Goal: Task Accomplishment & Management: Use online tool/utility

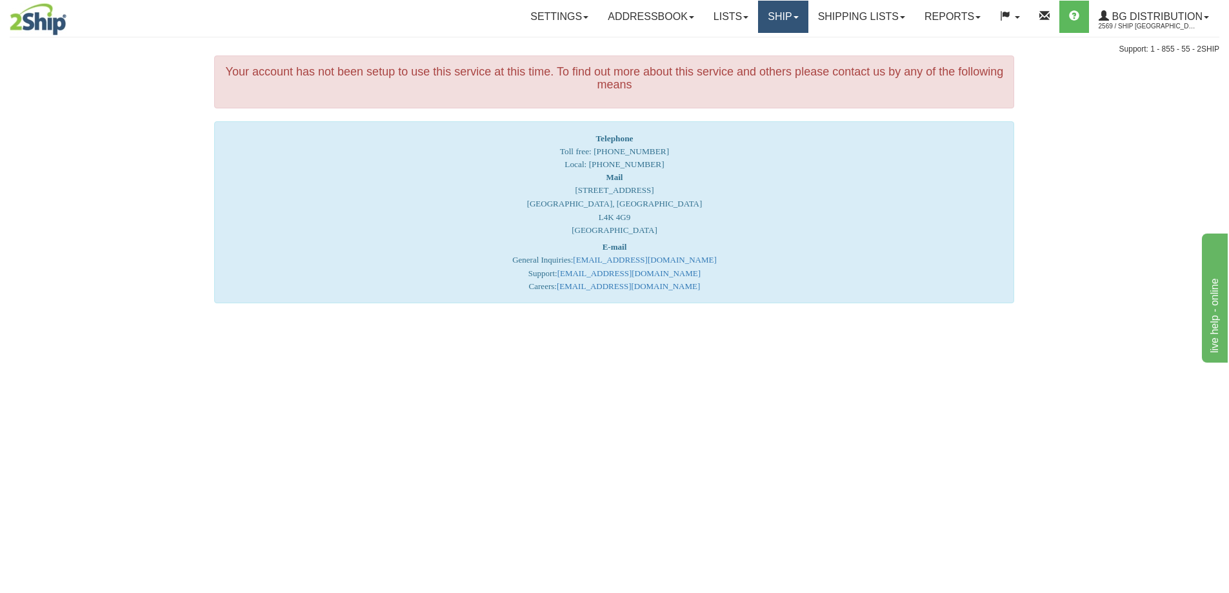
click at [775, 20] on link "Ship" at bounding box center [783, 17] width 50 height 32
click at [765, 42] on link "Ship Screen" at bounding box center [757, 45] width 102 height 17
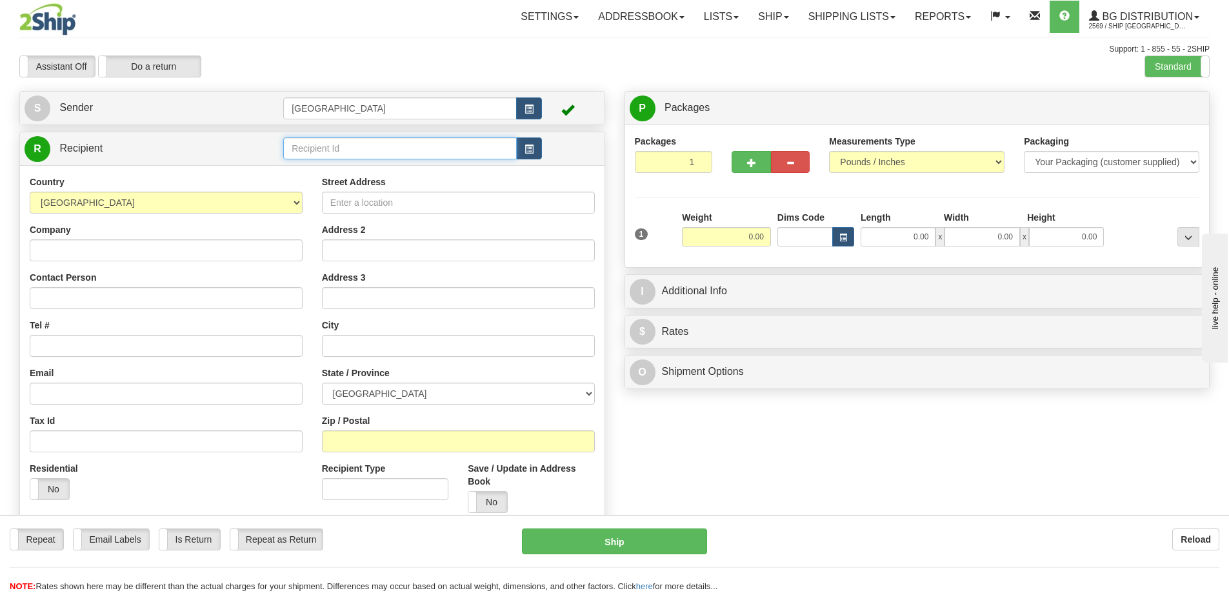
click at [336, 147] on input "text" at bounding box center [400, 148] width 234 height 22
click at [305, 171] on div "920004" at bounding box center [397, 168] width 221 height 14
type input "920004"
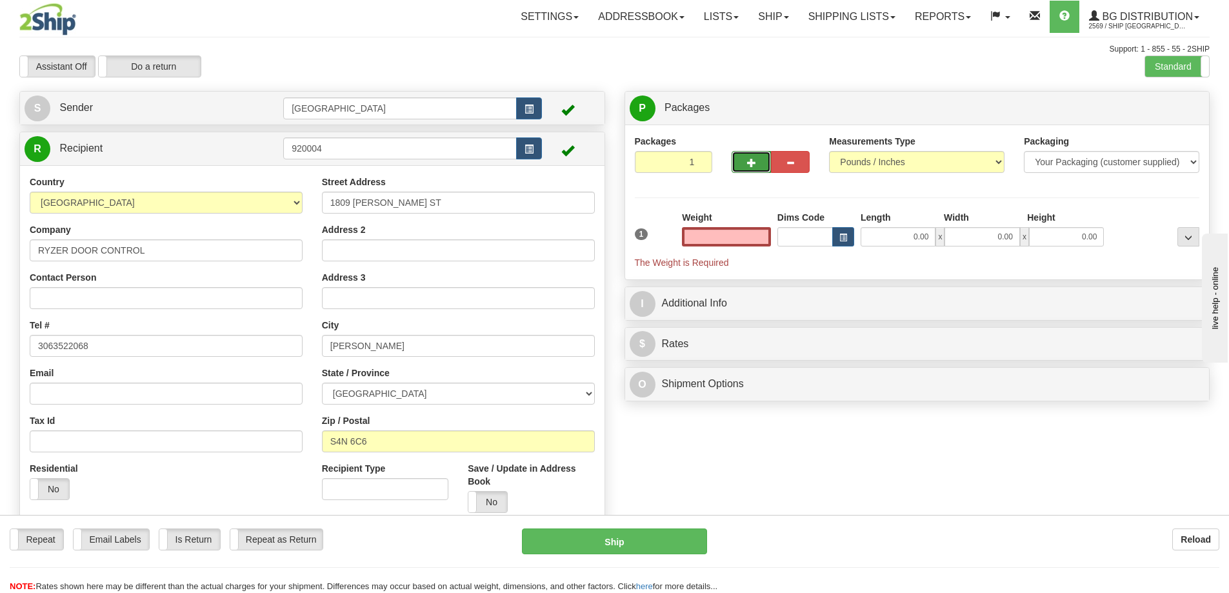
type input "0.00"
click at [750, 160] on span "button" at bounding box center [751, 163] width 9 height 8
type input "4"
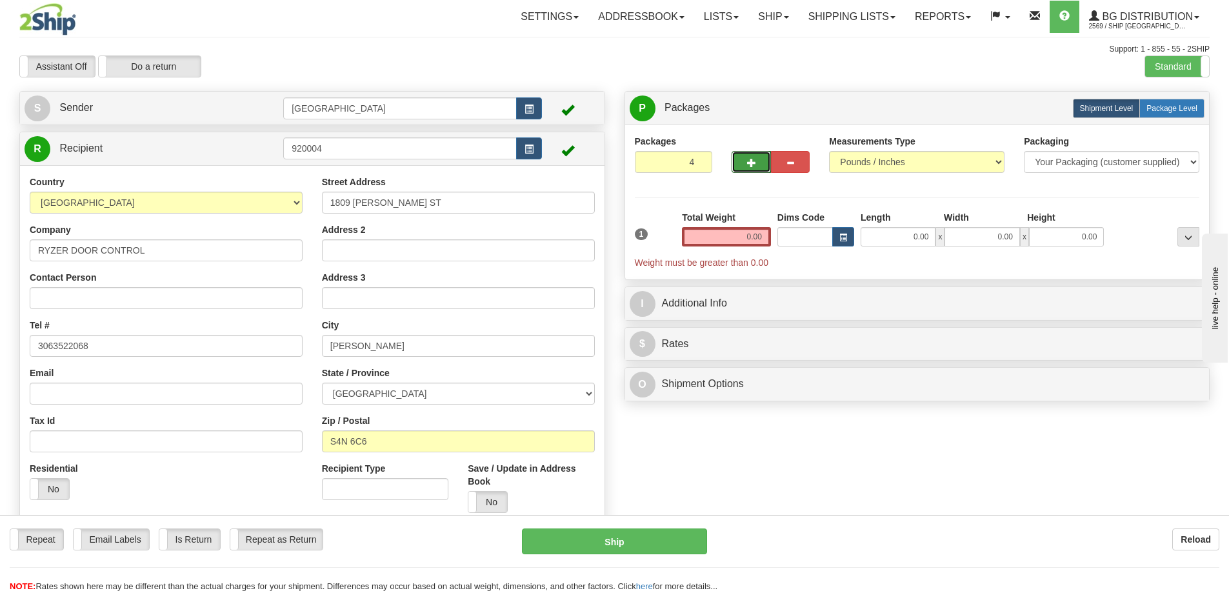
click at [1169, 106] on span "Package Level" at bounding box center [1172, 108] width 51 height 9
radio input "true"
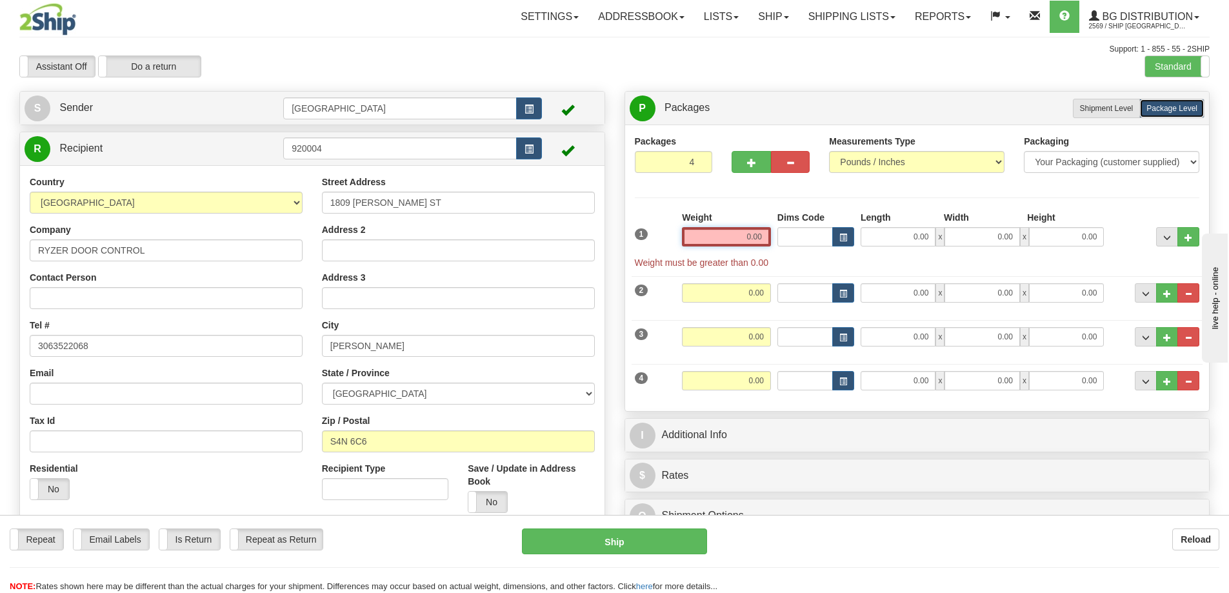
click at [767, 236] on input "0.00" at bounding box center [726, 236] width 89 height 19
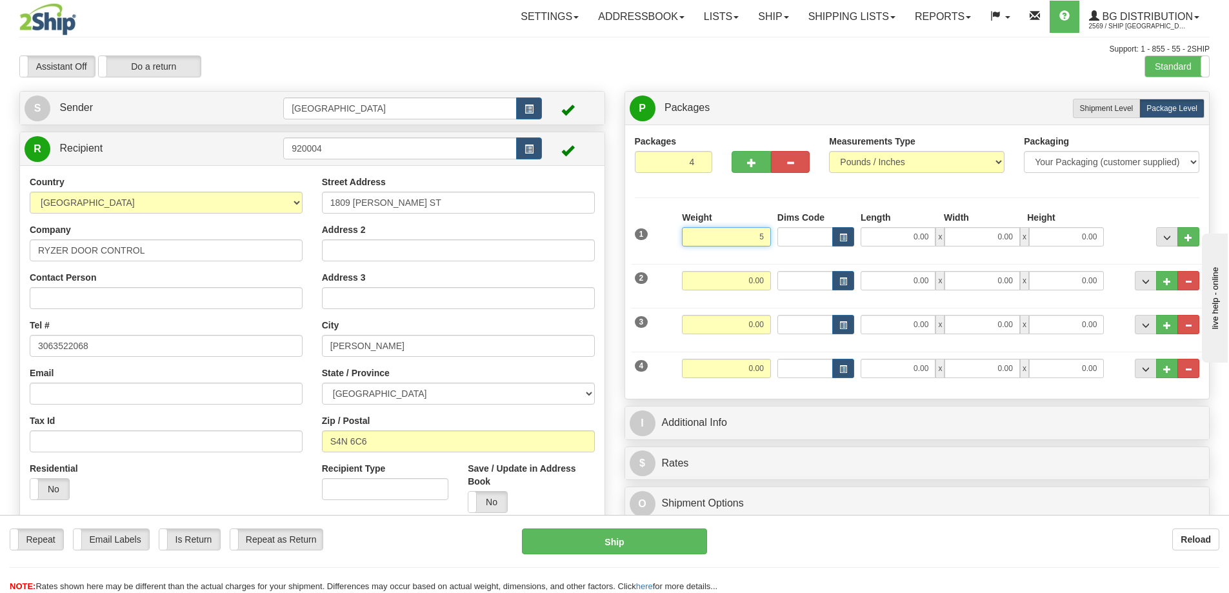
type input "5.00"
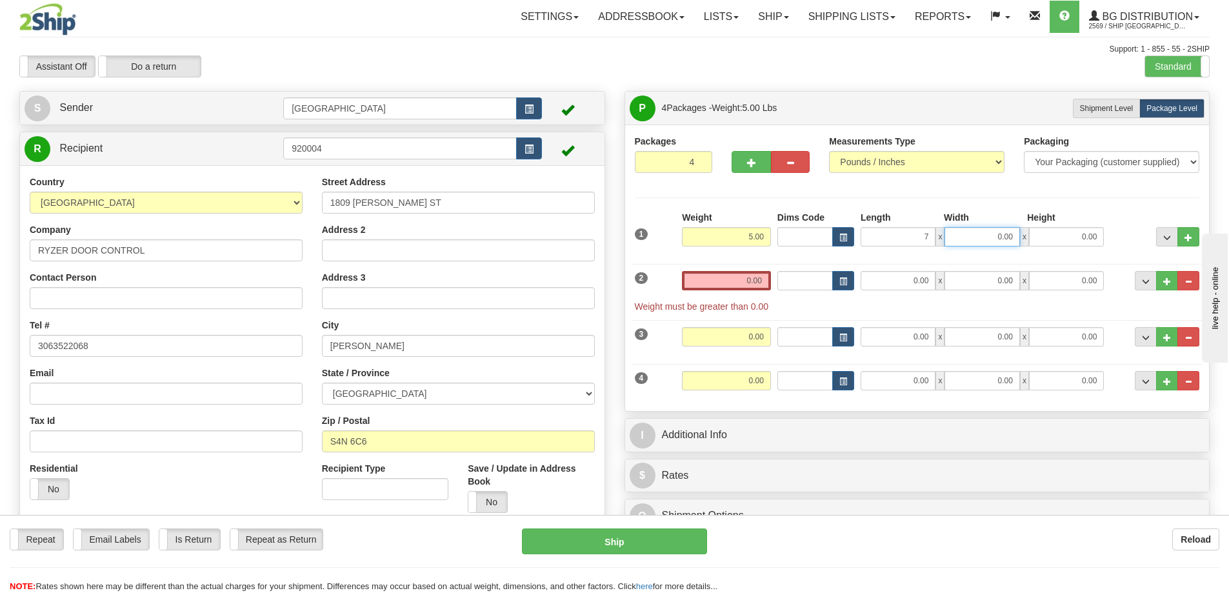
type input "7.00"
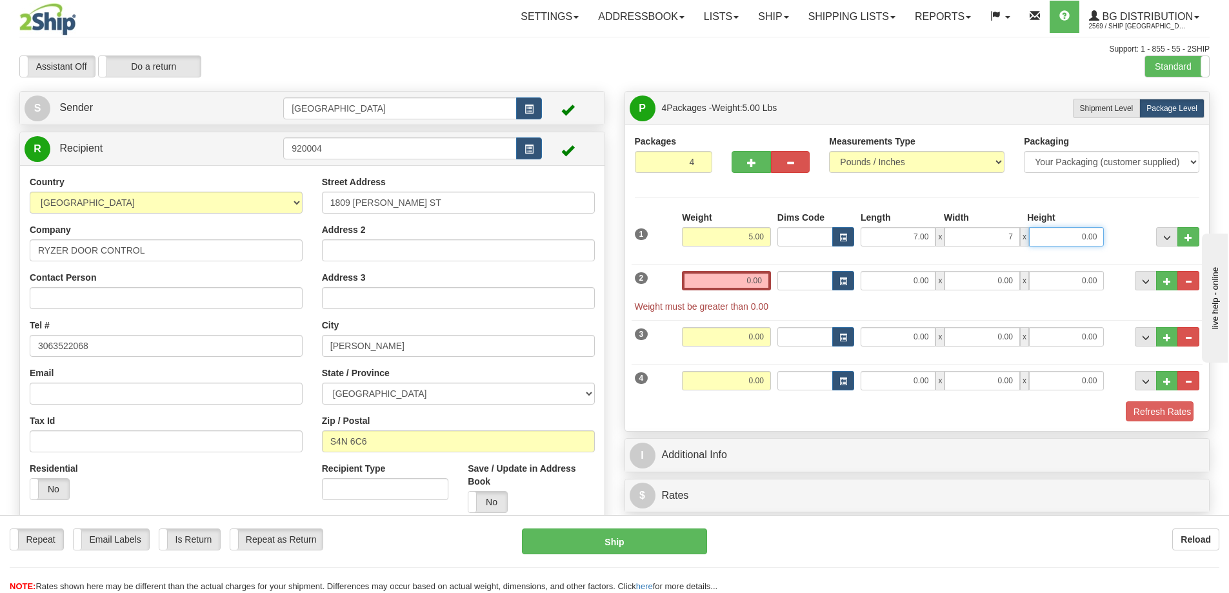
type input "7.00"
type input "10.00"
click at [765, 279] on input "0.00" at bounding box center [726, 280] width 89 height 19
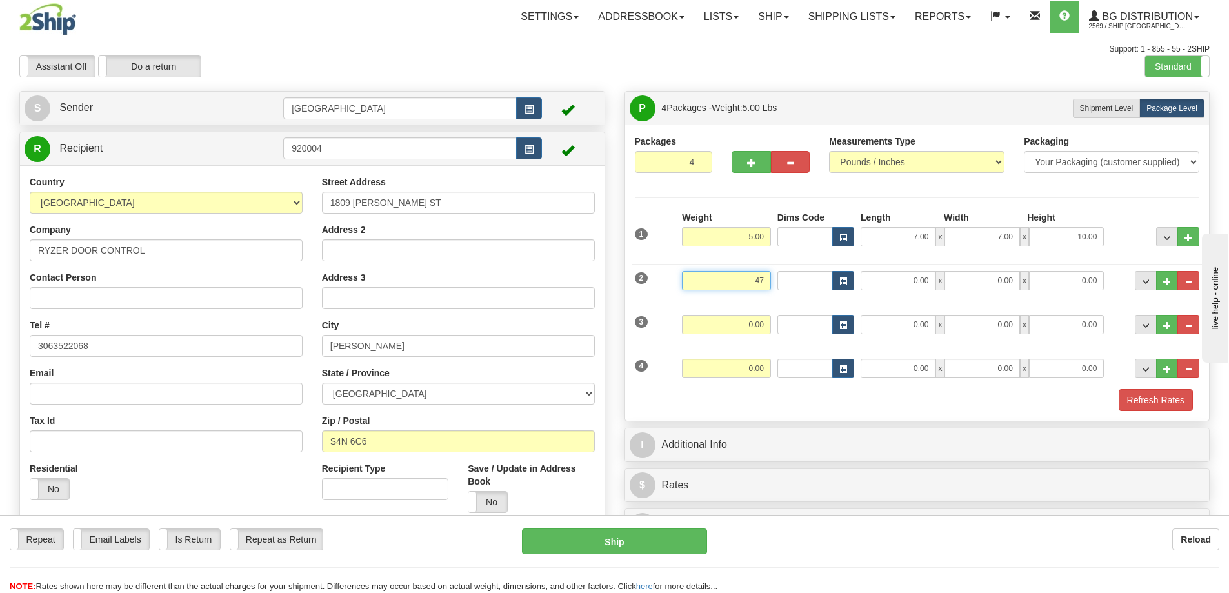
type input "47.00"
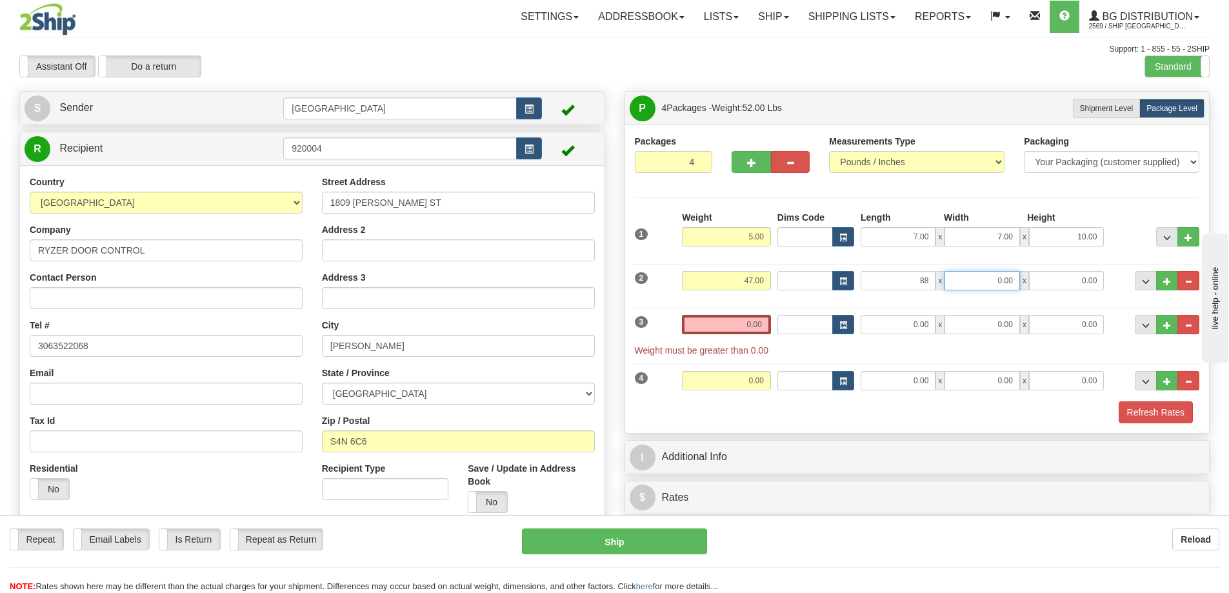
type input "88.00"
type input "6.00"
type input "4.00"
click at [763, 324] on input "0.00" at bounding box center [726, 324] width 89 height 19
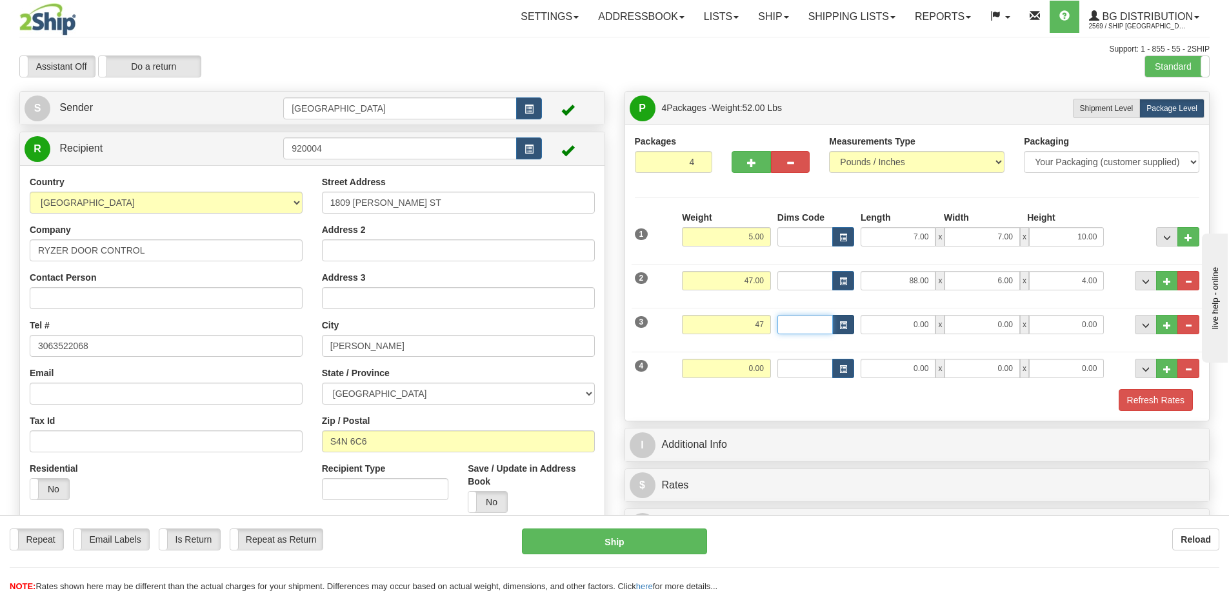
type input "47.00"
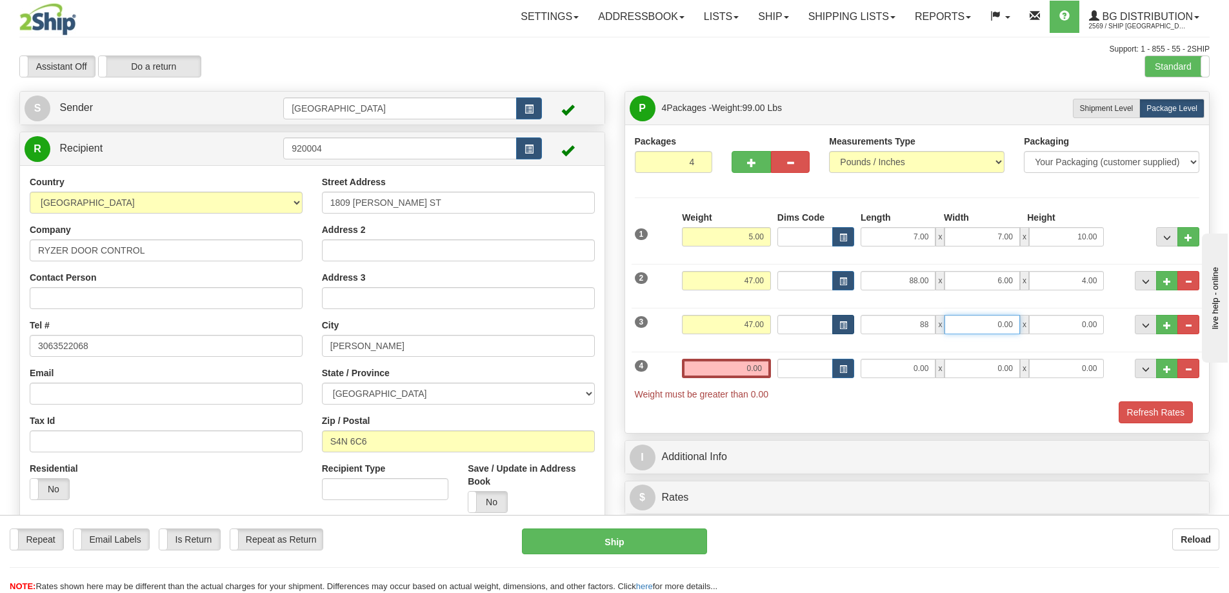
type input "88.00"
type input "6.00"
type input "4.00"
click at [765, 373] on input "0.00" at bounding box center [726, 368] width 89 height 19
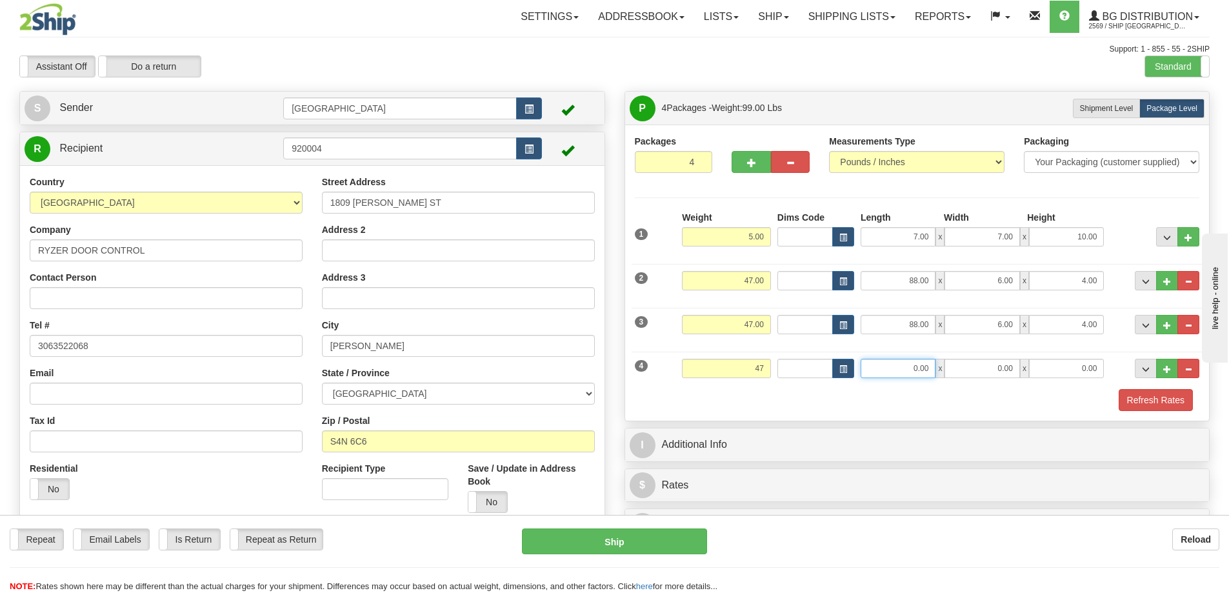
type input "47.00"
click at [918, 369] on input "0.00" at bounding box center [898, 368] width 75 height 19
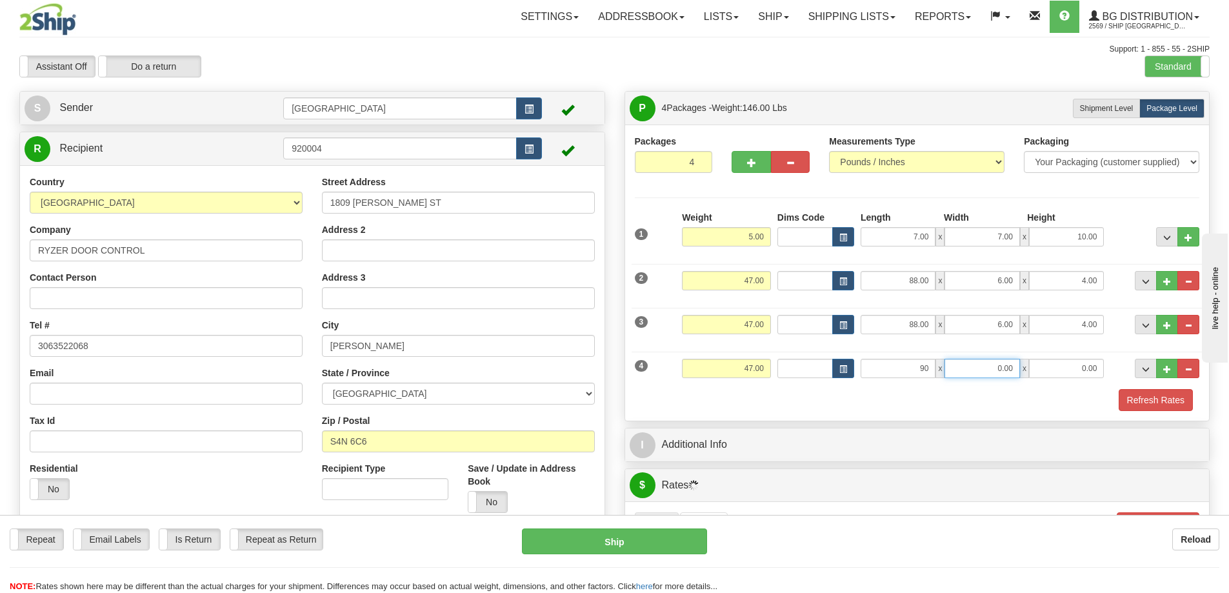
type input "90.00"
type input "4.00"
click at [1146, 404] on button "Refresh Rates" at bounding box center [1156, 400] width 74 height 22
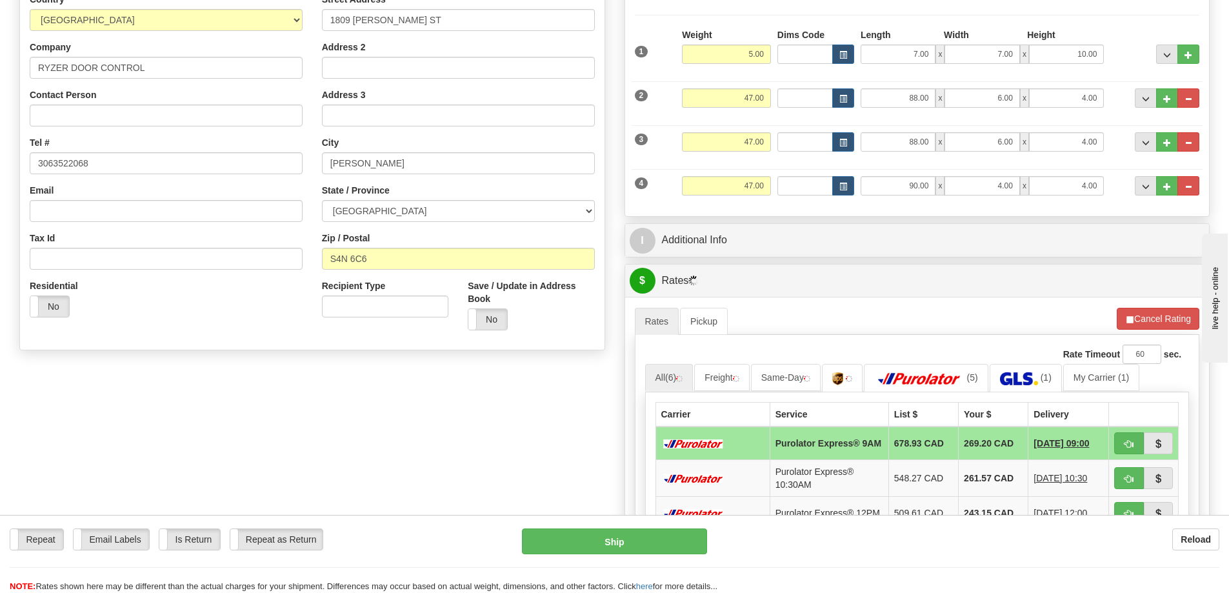
scroll to position [194, 0]
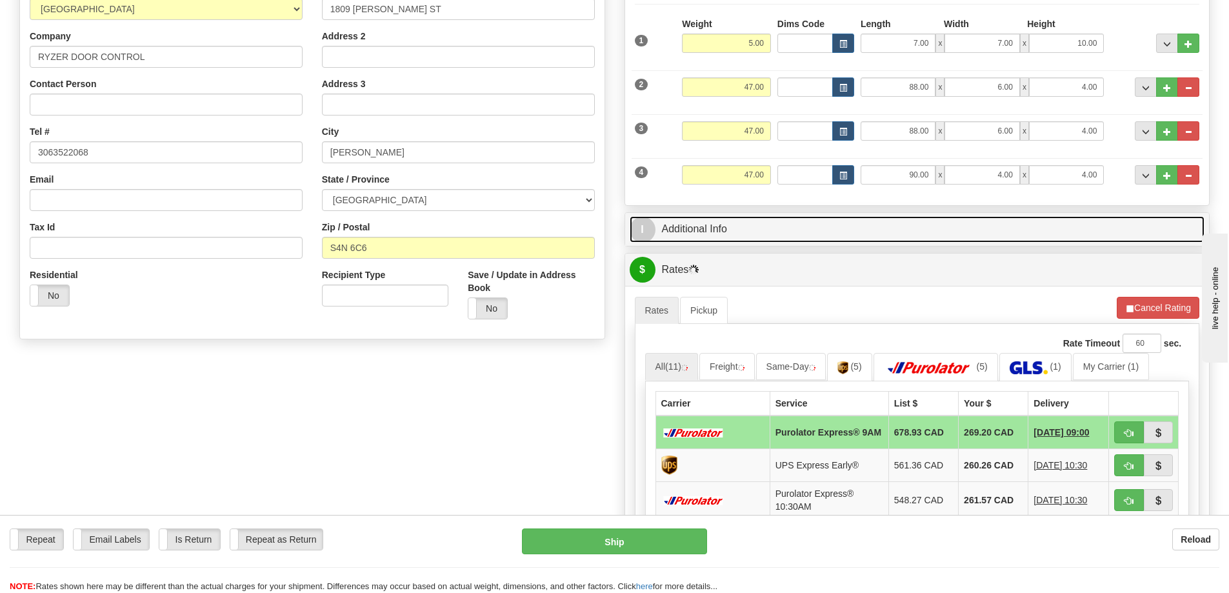
click at [865, 237] on link "I Additional Info" at bounding box center [918, 229] width 576 height 26
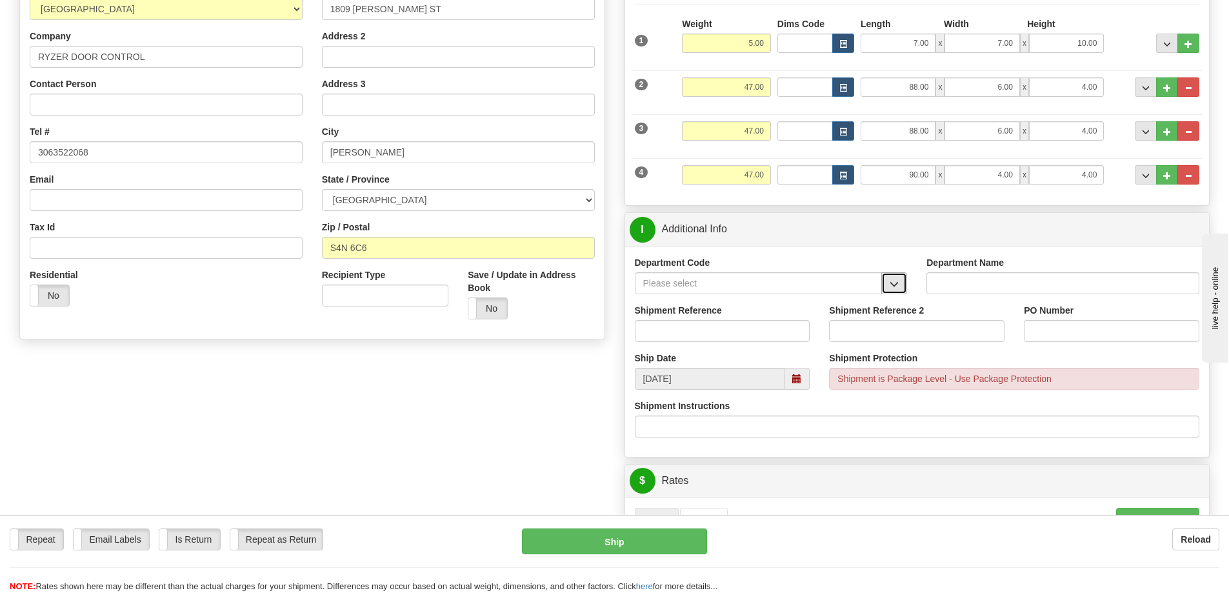
click at [896, 280] on span "button" at bounding box center [894, 284] width 9 height 8
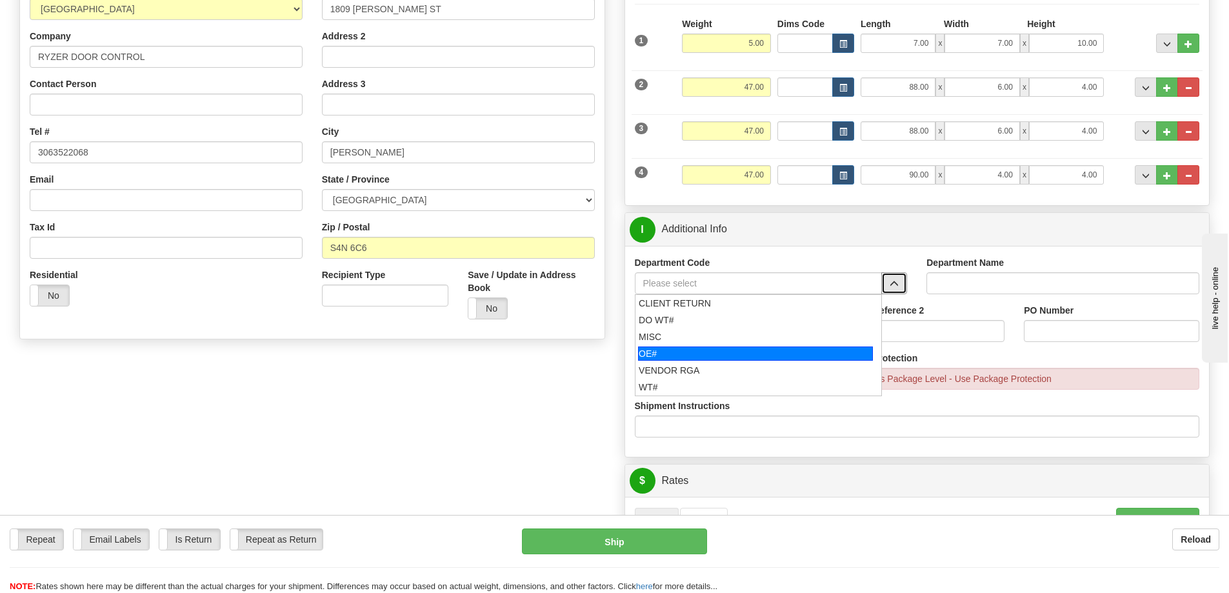
click at [696, 356] on div "OE#" at bounding box center [755, 354] width 235 height 14
type input "OE#"
type input "ORDERS"
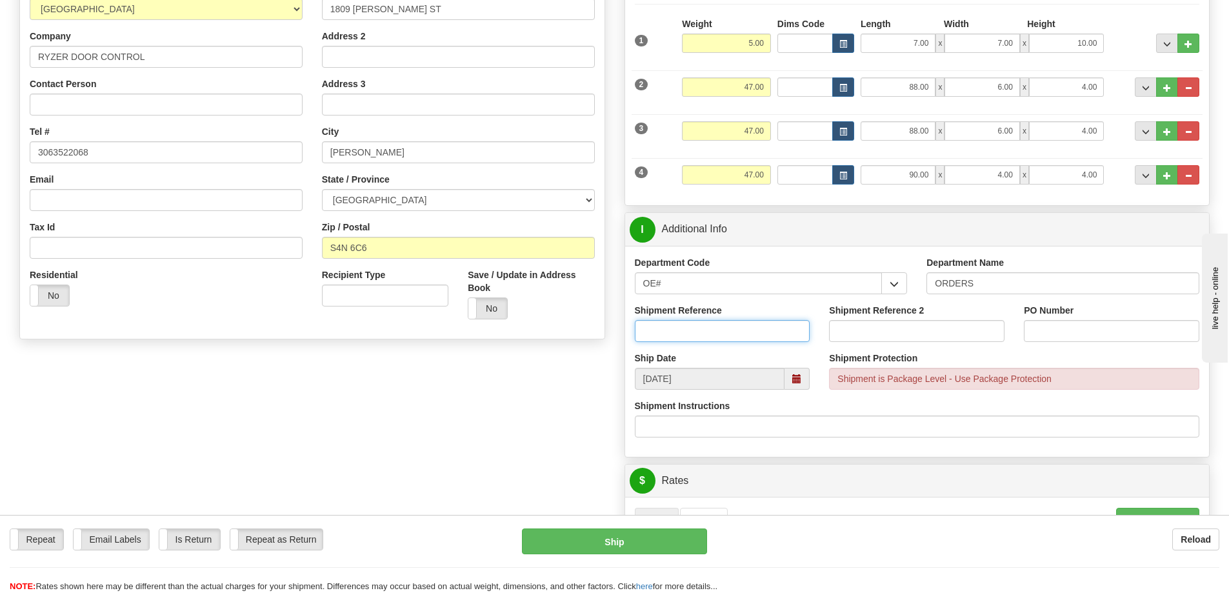
click at [721, 333] on input "Shipment Reference" at bounding box center [723, 331] width 176 height 22
type input "90040480-00"
click at [1045, 328] on input "PO Number" at bounding box center [1112, 331] width 176 height 22
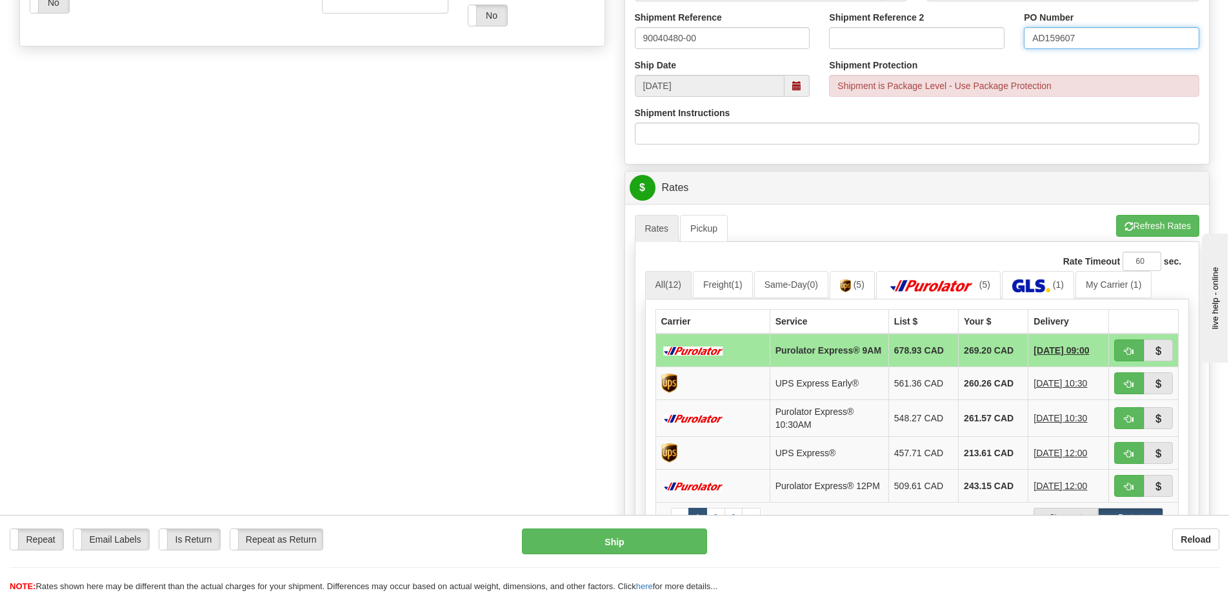
scroll to position [581, 0]
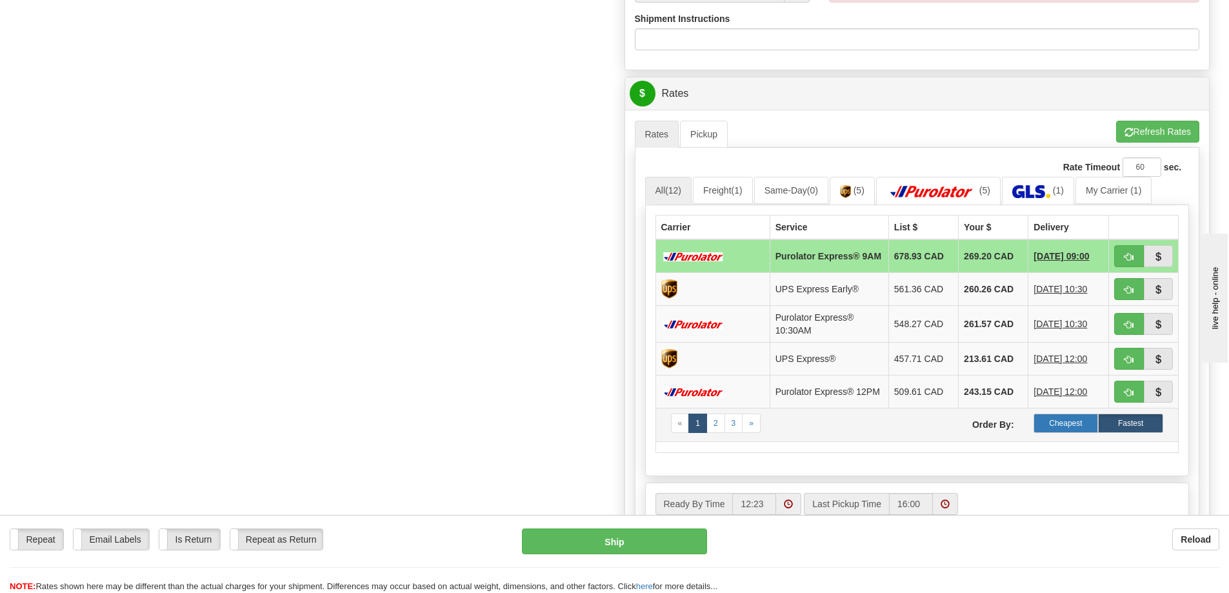
type input "AD159607"
click at [1047, 427] on label "Cheapest" at bounding box center [1066, 423] width 65 height 19
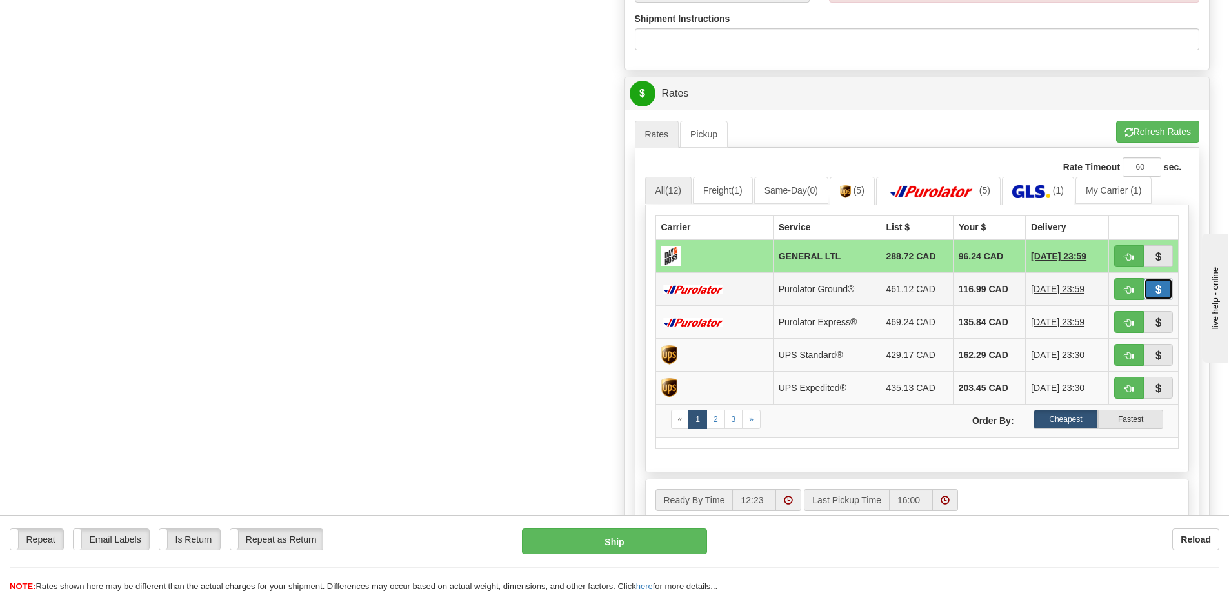
click at [1160, 290] on span "button" at bounding box center [1158, 290] width 9 height 8
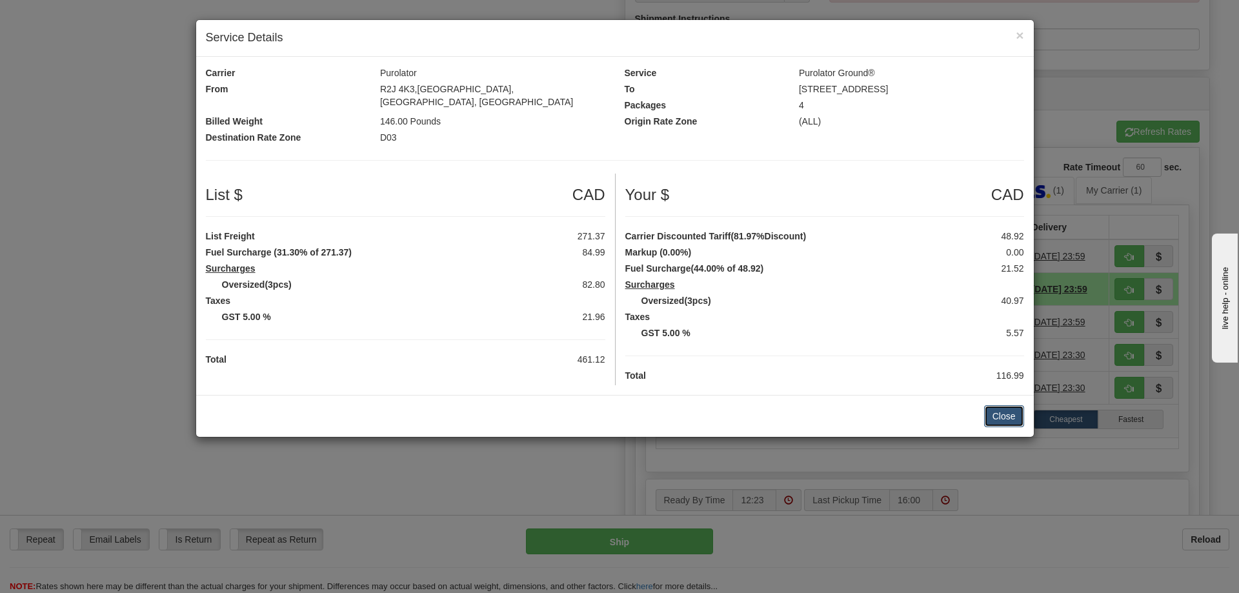
click at [1000, 405] on button "Close" at bounding box center [1004, 416] width 40 height 22
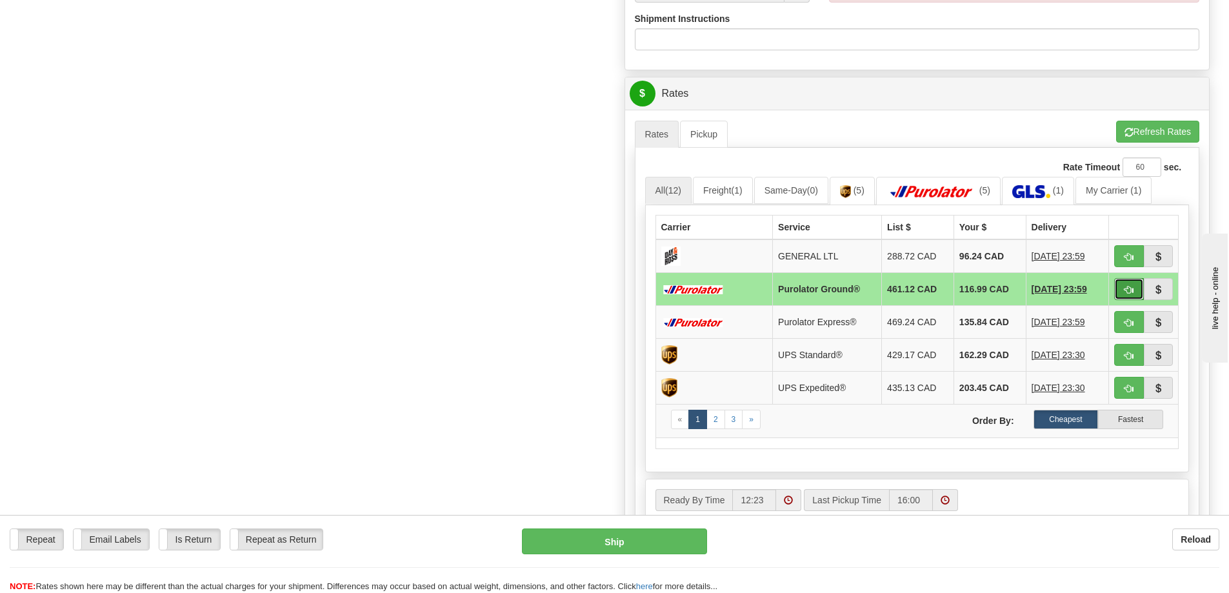
click at [1125, 287] on span "button" at bounding box center [1129, 290] width 9 height 8
type input "260"
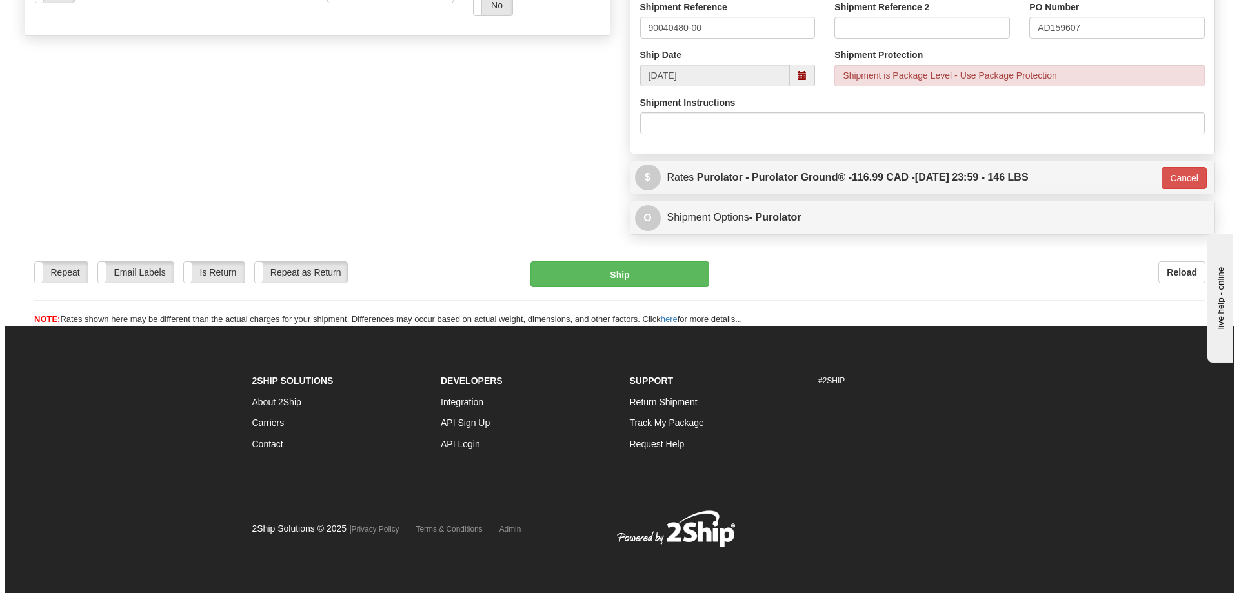
scroll to position [498, 0]
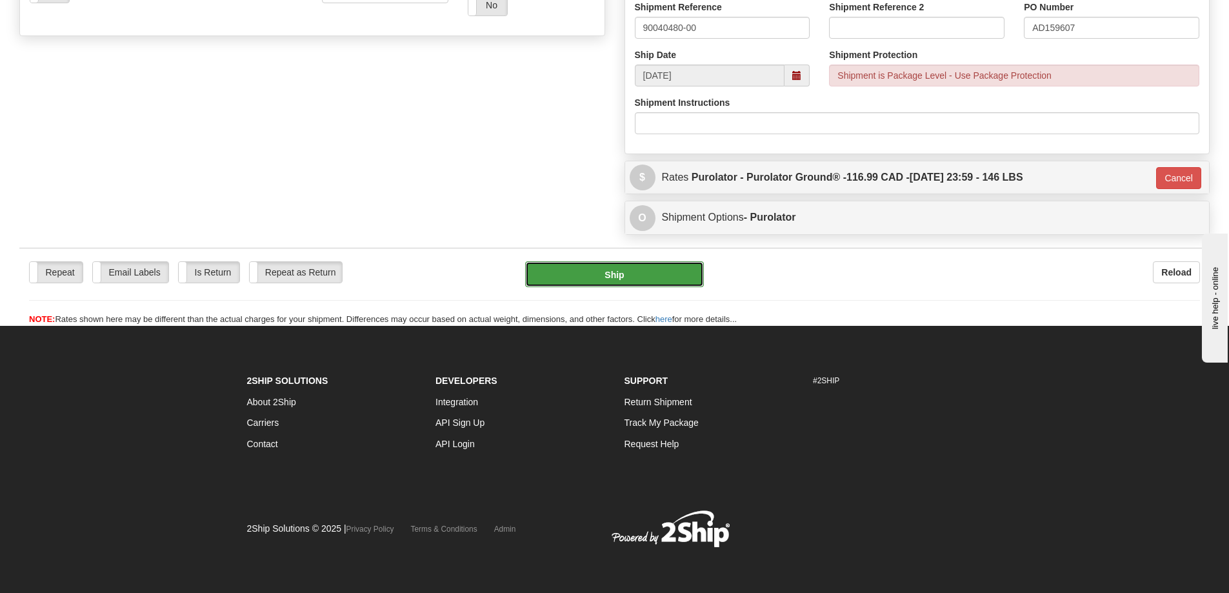
click at [633, 269] on button "Ship" at bounding box center [614, 274] width 179 height 26
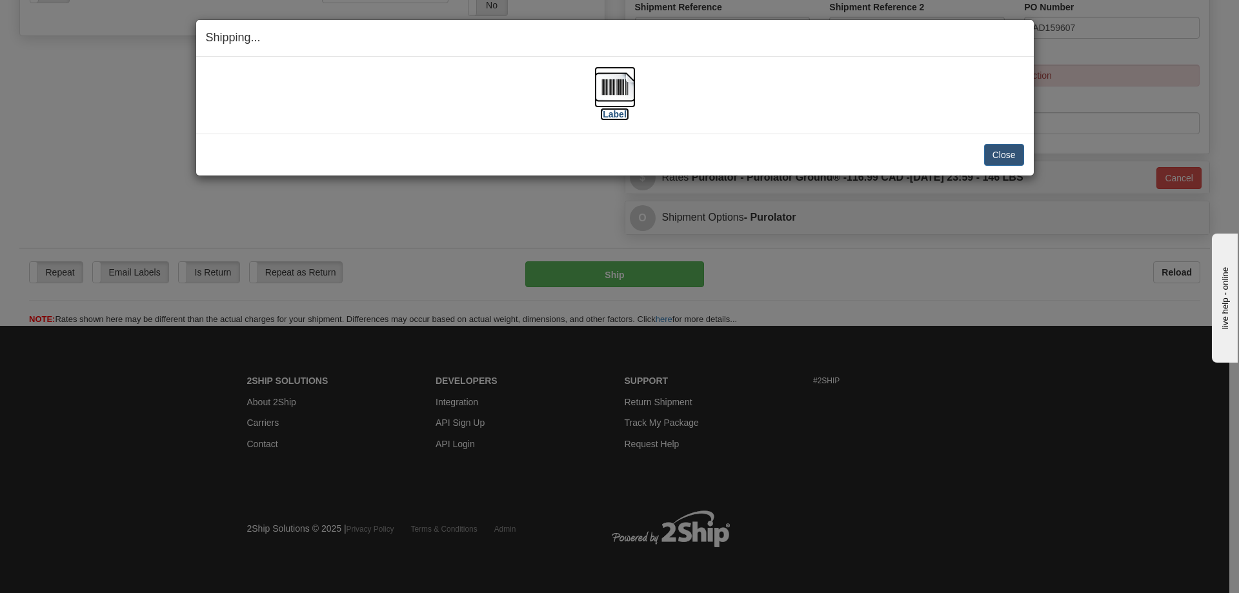
click at [621, 116] on label "[Label]" at bounding box center [615, 114] width 30 height 13
click at [1002, 153] on button "Close" at bounding box center [1004, 155] width 40 height 22
